Goal: Find specific page/section: Find specific page/section

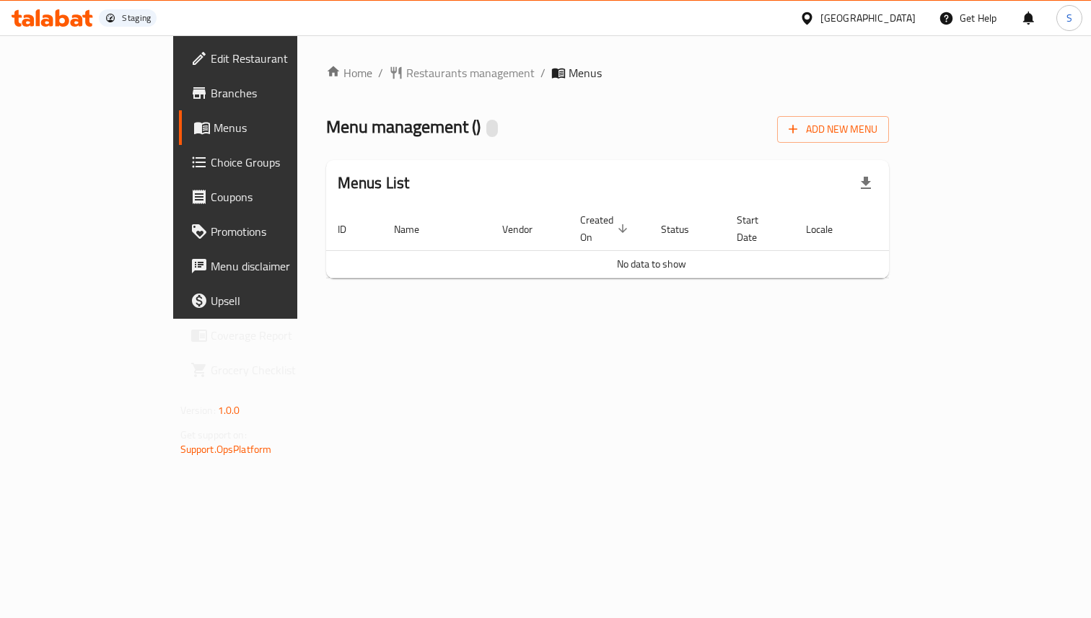
click at [577, 75] on ol "Home / Restaurants management / Menus" at bounding box center [608, 72] width 564 height 17
click at [632, 105] on div "Home / Restaurants management / Menus Menu management ( ) Add New Menu Menus Li…" at bounding box center [608, 177] width 564 height 226
click at [214, 135] on span "Menus" at bounding box center [279, 127] width 131 height 17
click at [622, 97] on div "Home / Restaurants management / Menus Menu management ( ) Add New Menu Menus Li…" at bounding box center [608, 177] width 564 height 227
click at [569, 74] on span "Menus" at bounding box center [585, 73] width 33 height 17
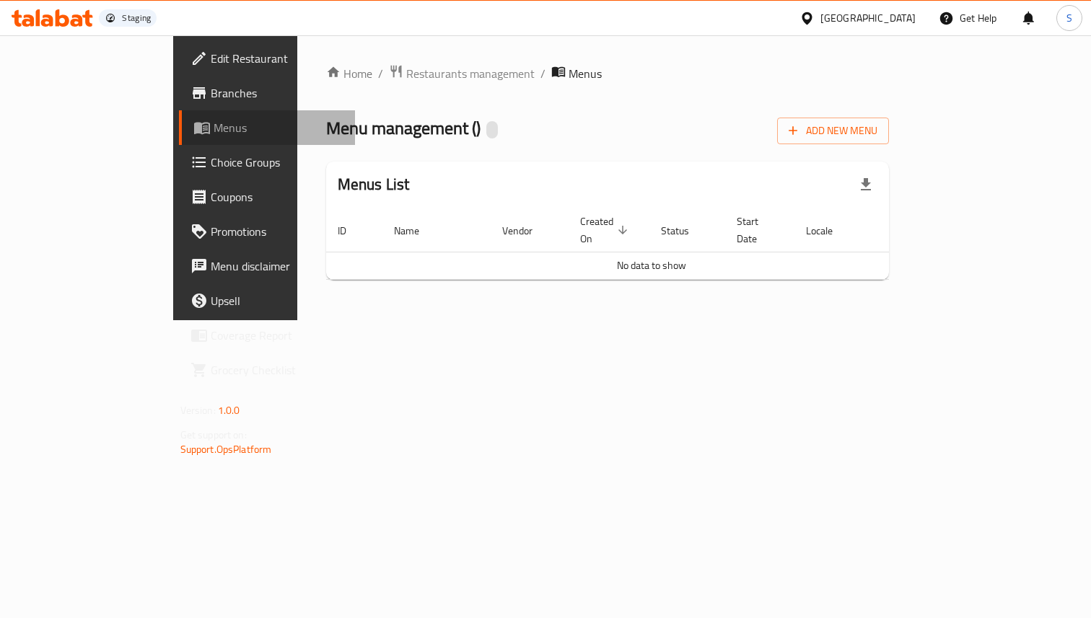
click at [214, 125] on span "Menus" at bounding box center [279, 127] width 131 height 17
